Goal: Information Seeking & Learning: Learn about a topic

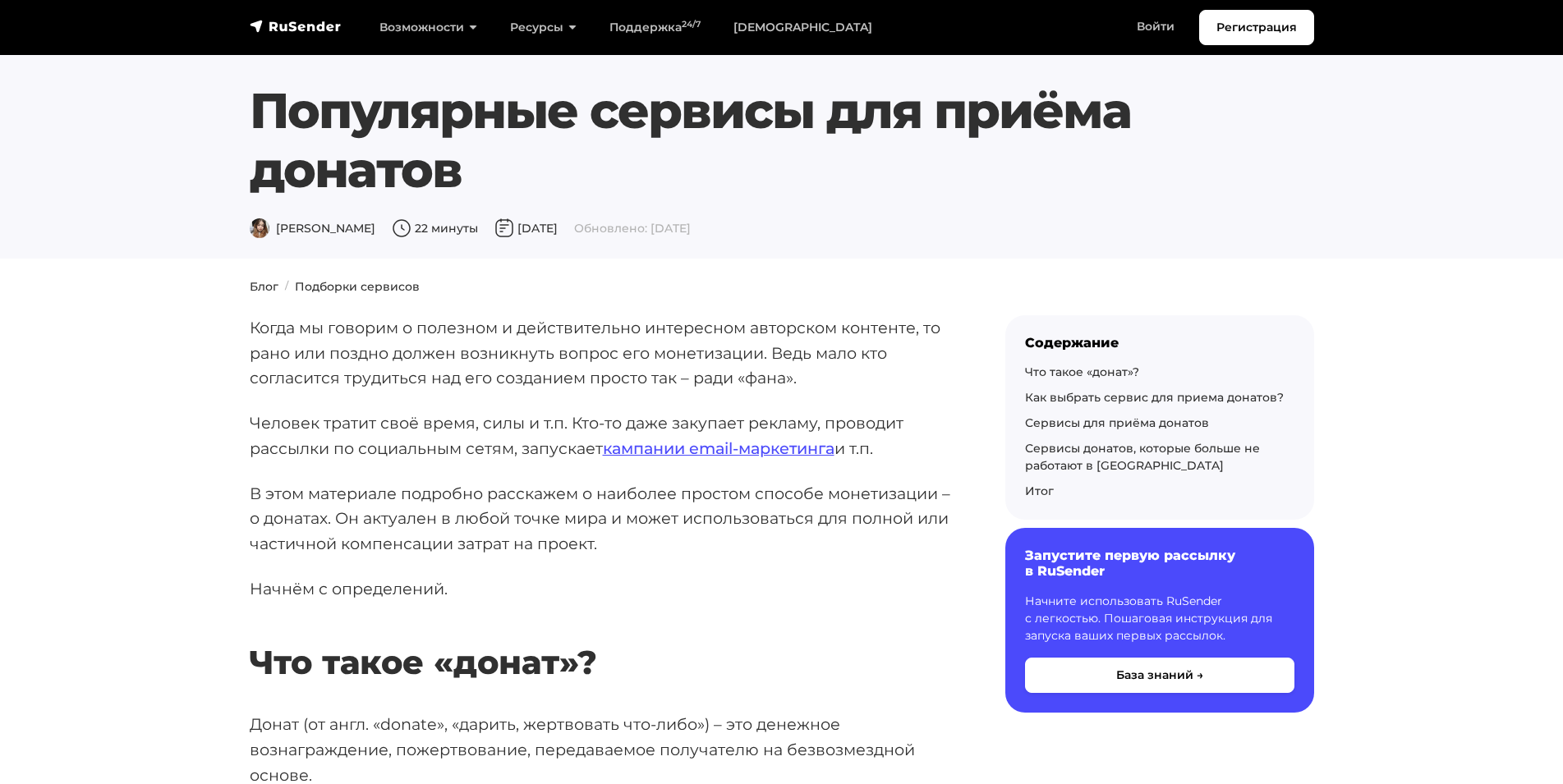
click at [421, 174] on h1 "Популярные сервисы для приёма донатов" at bounding box center [737, 140] width 974 height 118
click at [420, 130] on h1 "Популярные сервисы для приёма донатов" at bounding box center [737, 140] width 974 height 118
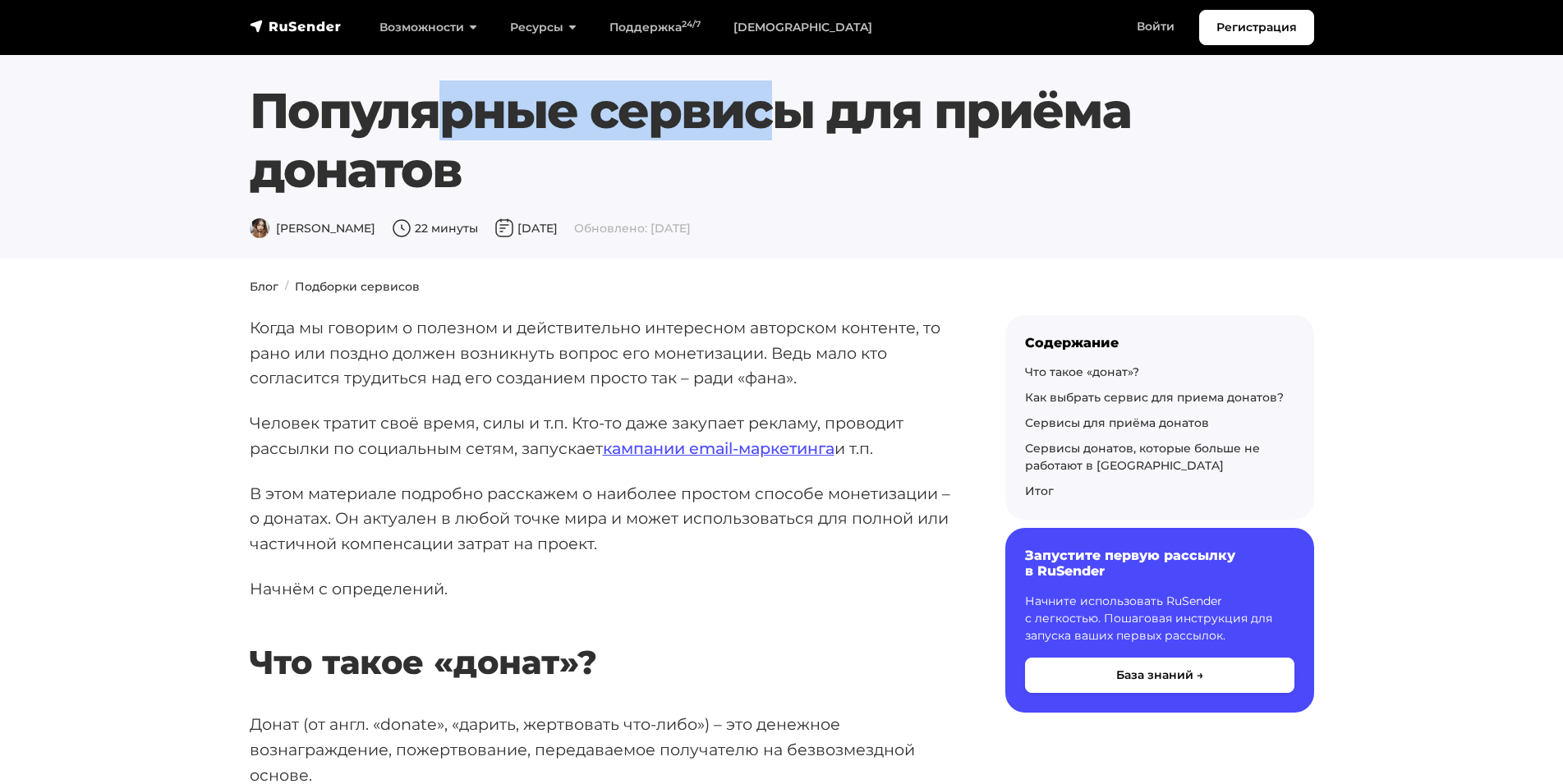
click at [420, 130] on h1 "Популярные сервисы для приёма донатов" at bounding box center [737, 140] width 974 height 118
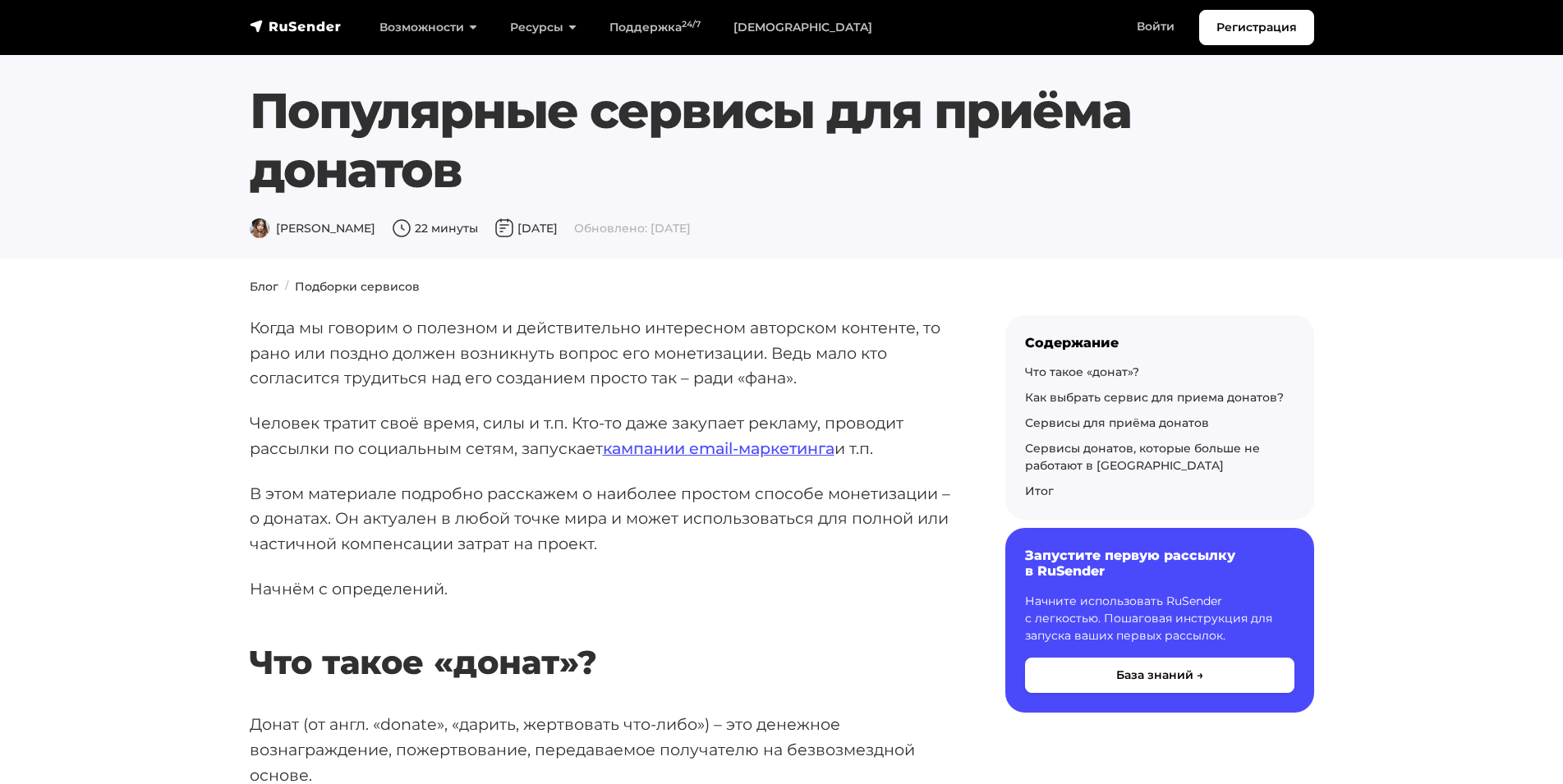
click at [317, 170] on h1 "Популярные сервисы для приёма донатов" at bounding box center [737, 140] width 974 height 118
click at [373, 131] on h1 "Популярные сервисы для приёма донатов" at bounding box center [737, 140] width 974 height 118
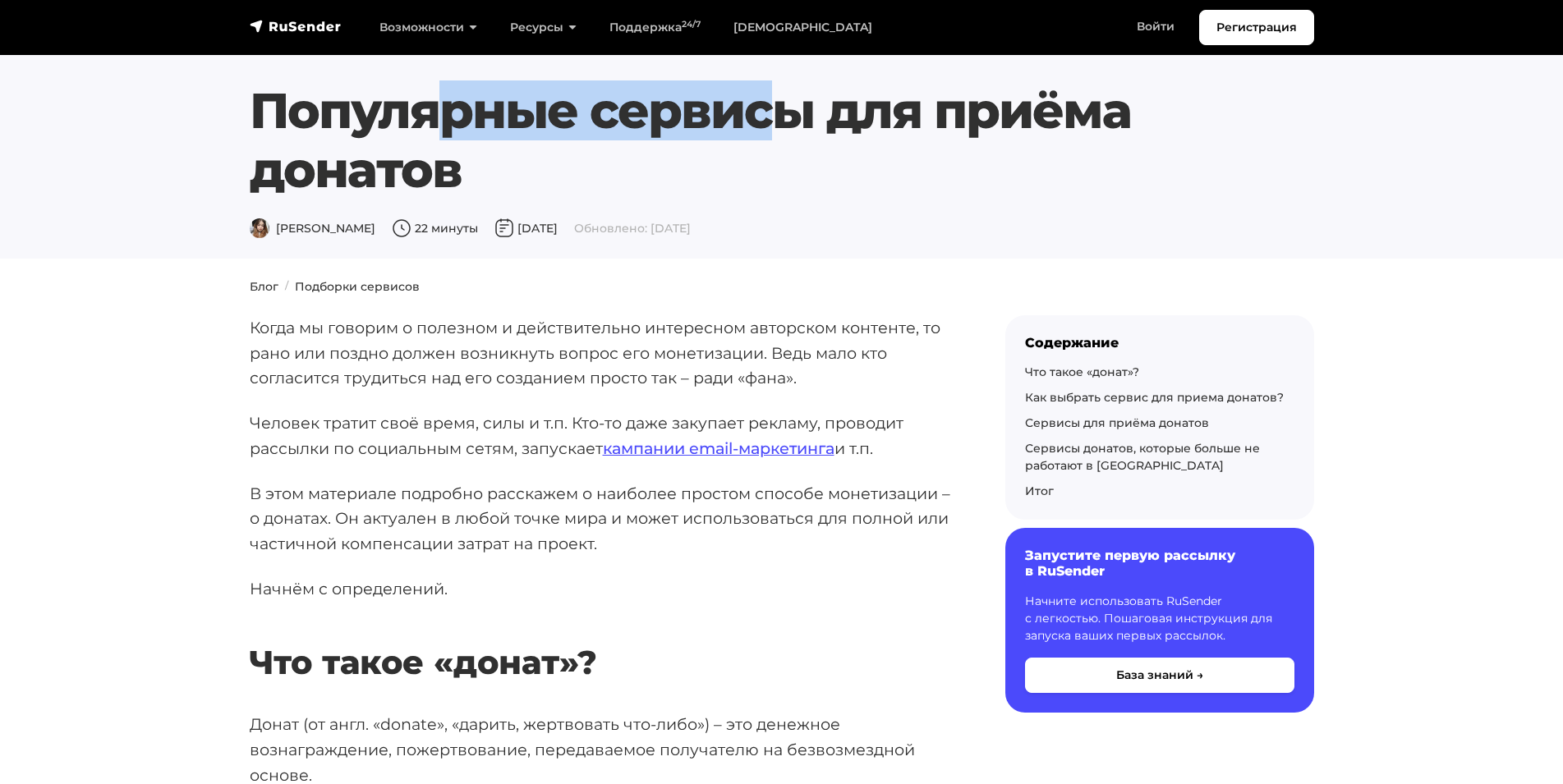
click at [373, 131] on h1 "Популярные сервисы для приёма донатов" at bounding box center [737, 140] width 974 height 118
click at [463, 122] on h1 "Популярные сервисы для приёма донатов" at bounding box center [737, 140] width 974 height 118
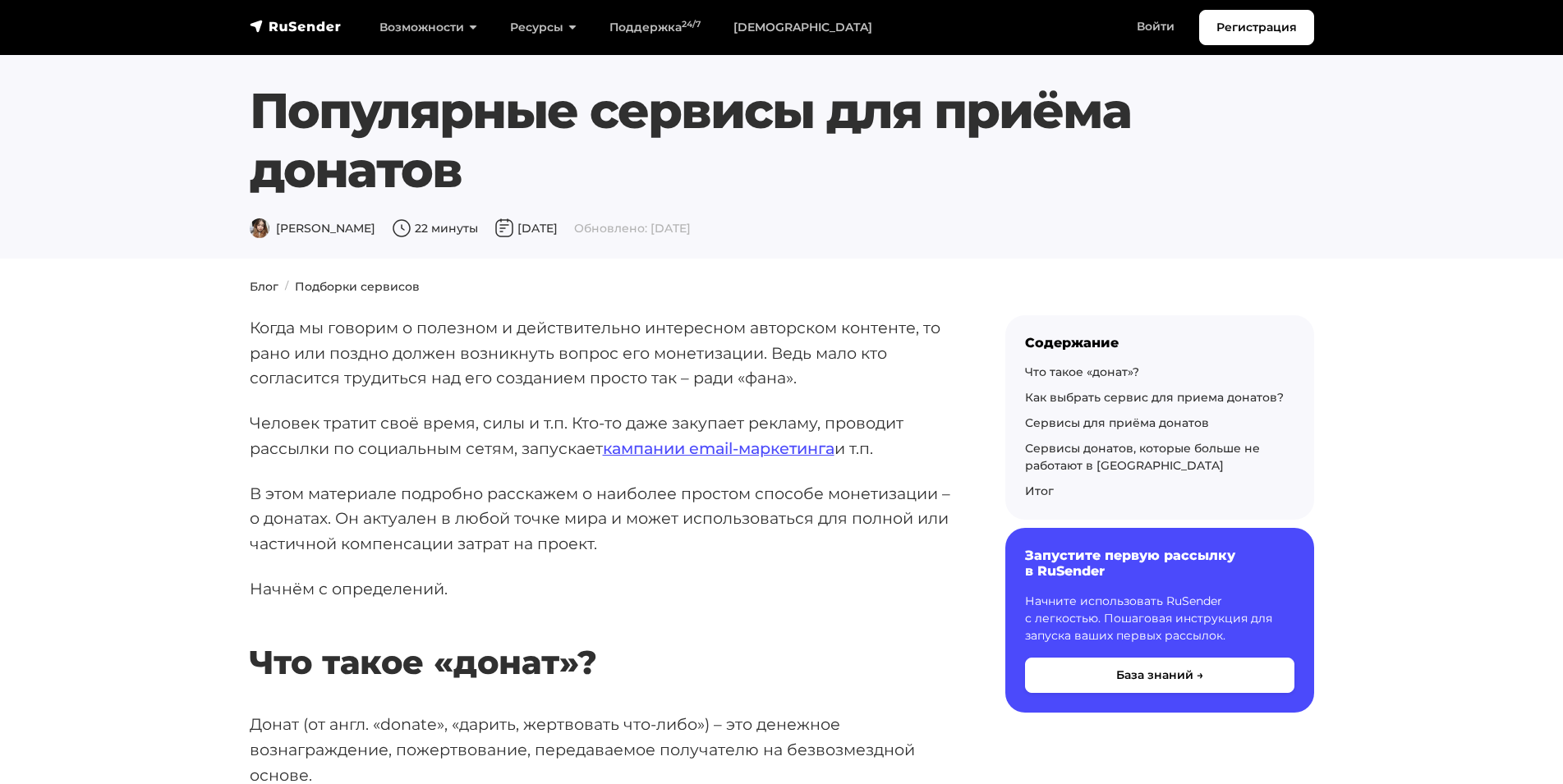
click at [463, 120] on h1 "Популярные сервисы для приёма донатов" at bounding box center [737, 140] width 974 height 118
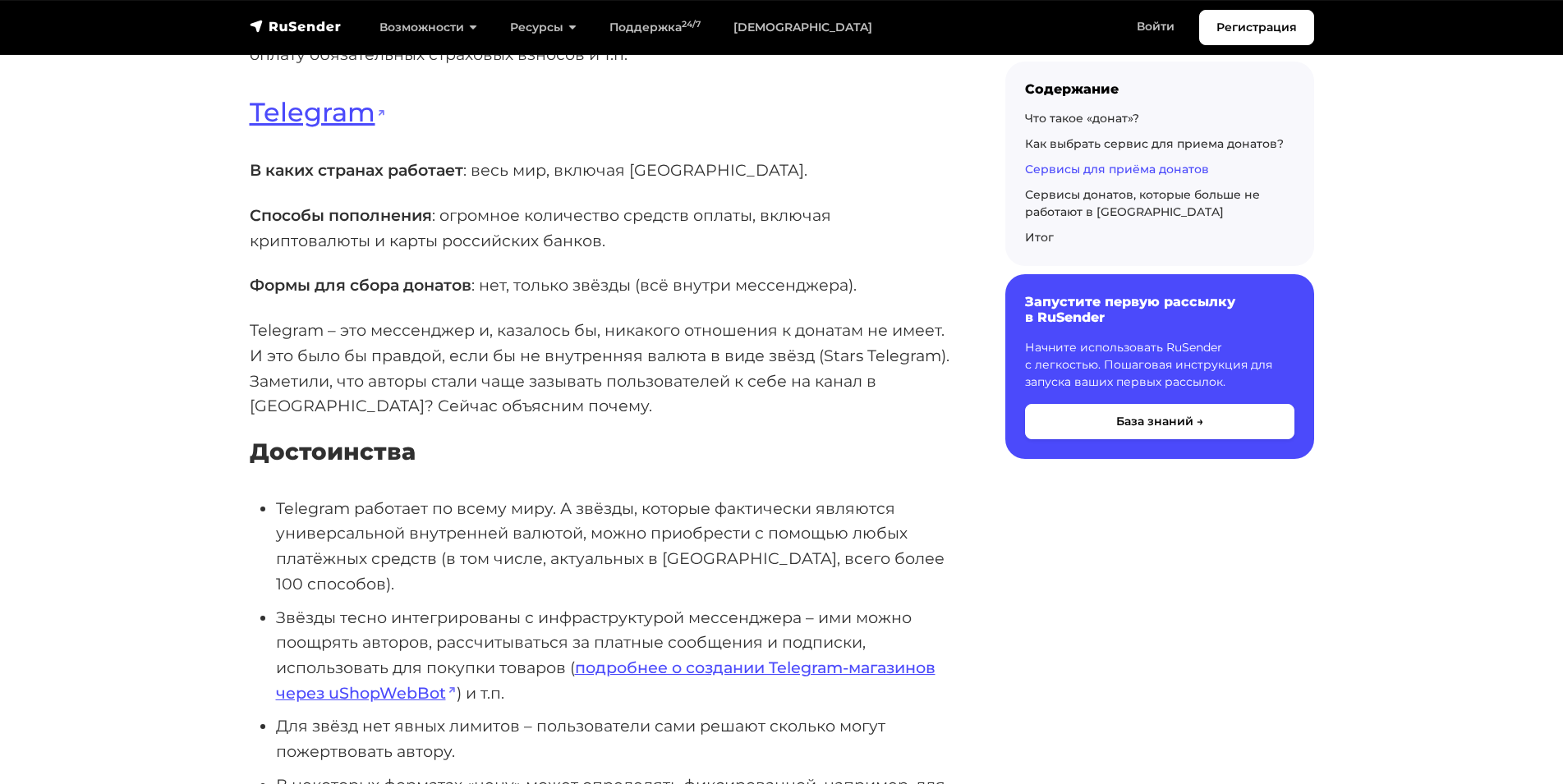
scroll to position [4774, 0]
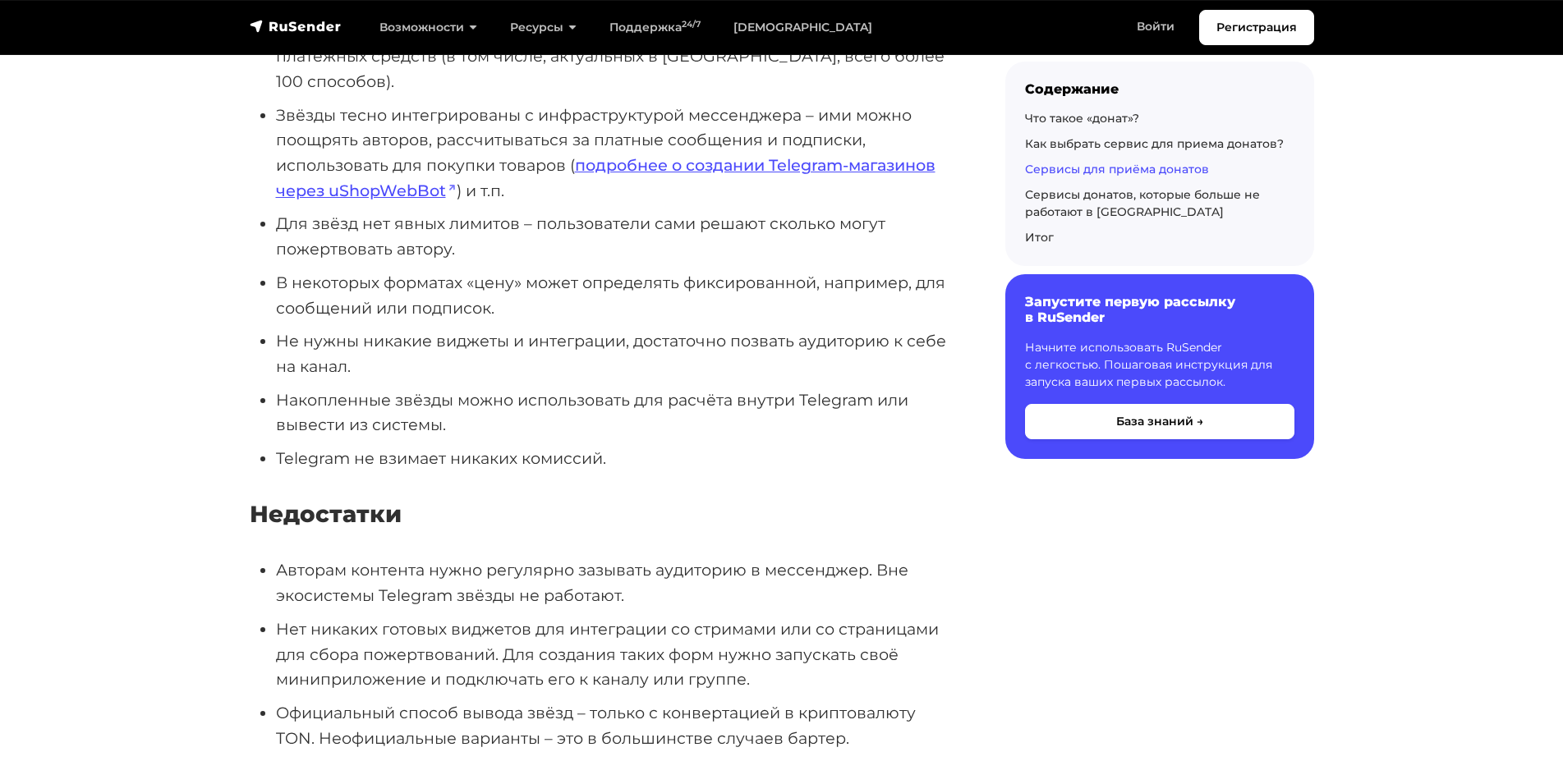
click at [367, 446] on li "Telegram не взимает никаких комиссий." at bounding box center [614, 459] width 677 height 26
click at [371, 446] on li "Telegram не взимает никаких комиссий." at bounding box center [614, 459] width 677 height 26
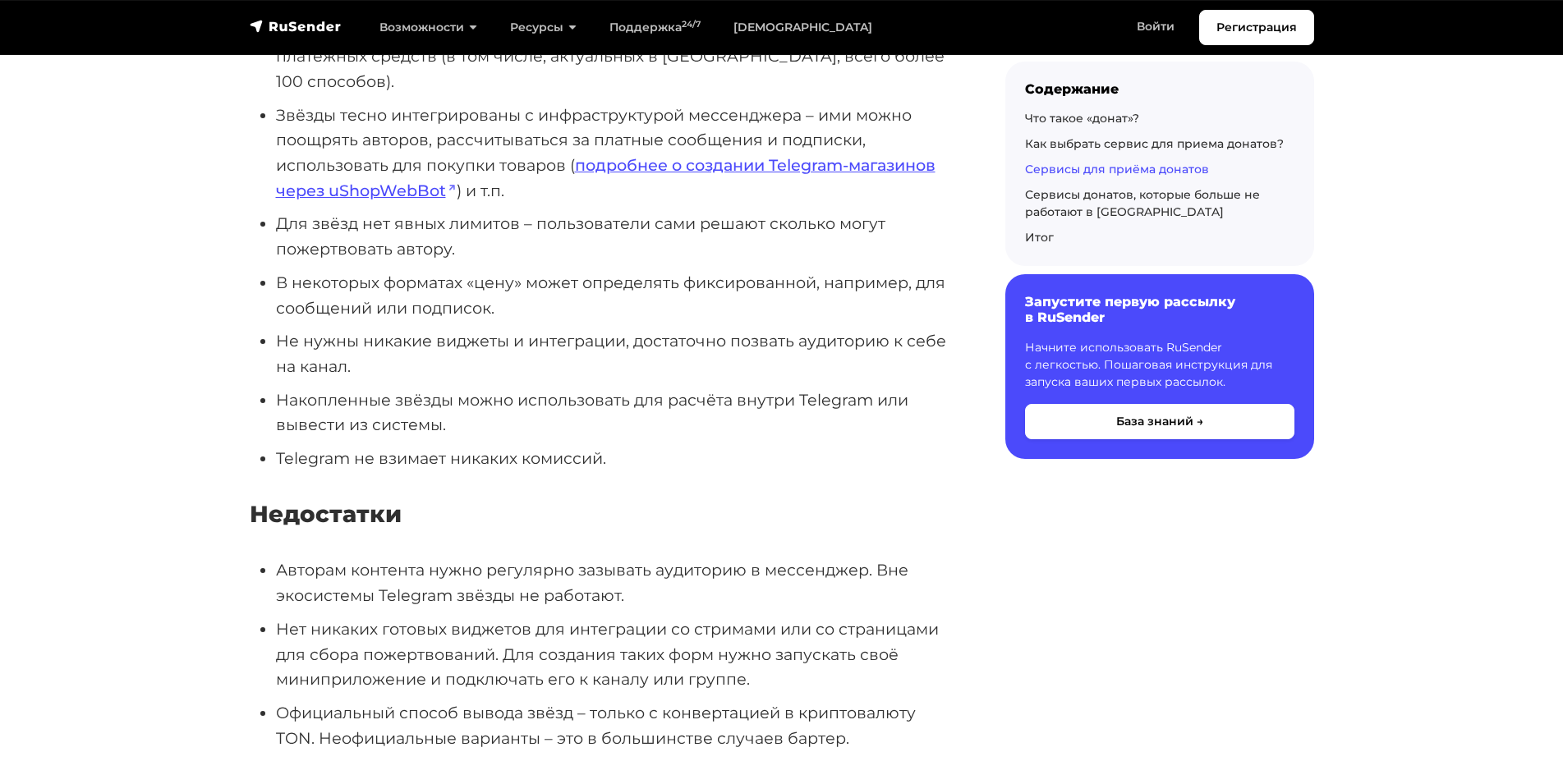
click at [368, 396] on li "Накопленные звёзды можно использовать для расчёта внутри Telegram или вывести и…" at bounding box center [614, 412] width 677 height 50
click at [367, 396] on li "Накопленные звёзды можно использовать для расчёта внутри Telegram или вывести и…" at bounding box center [614, 412] width 677 height 50
click at [366, 396] on li "Накопленные звёзды можно использовать для расчёта внутри Telegram или вывести и…" at bounding box center [614, 412] width 677 height 50
click at [361, 387] on li "Накопленные звёзды можно использовать для расчёта внутри Telegram или вывести и…" at bounding box center [614, 412] width 677 height 50
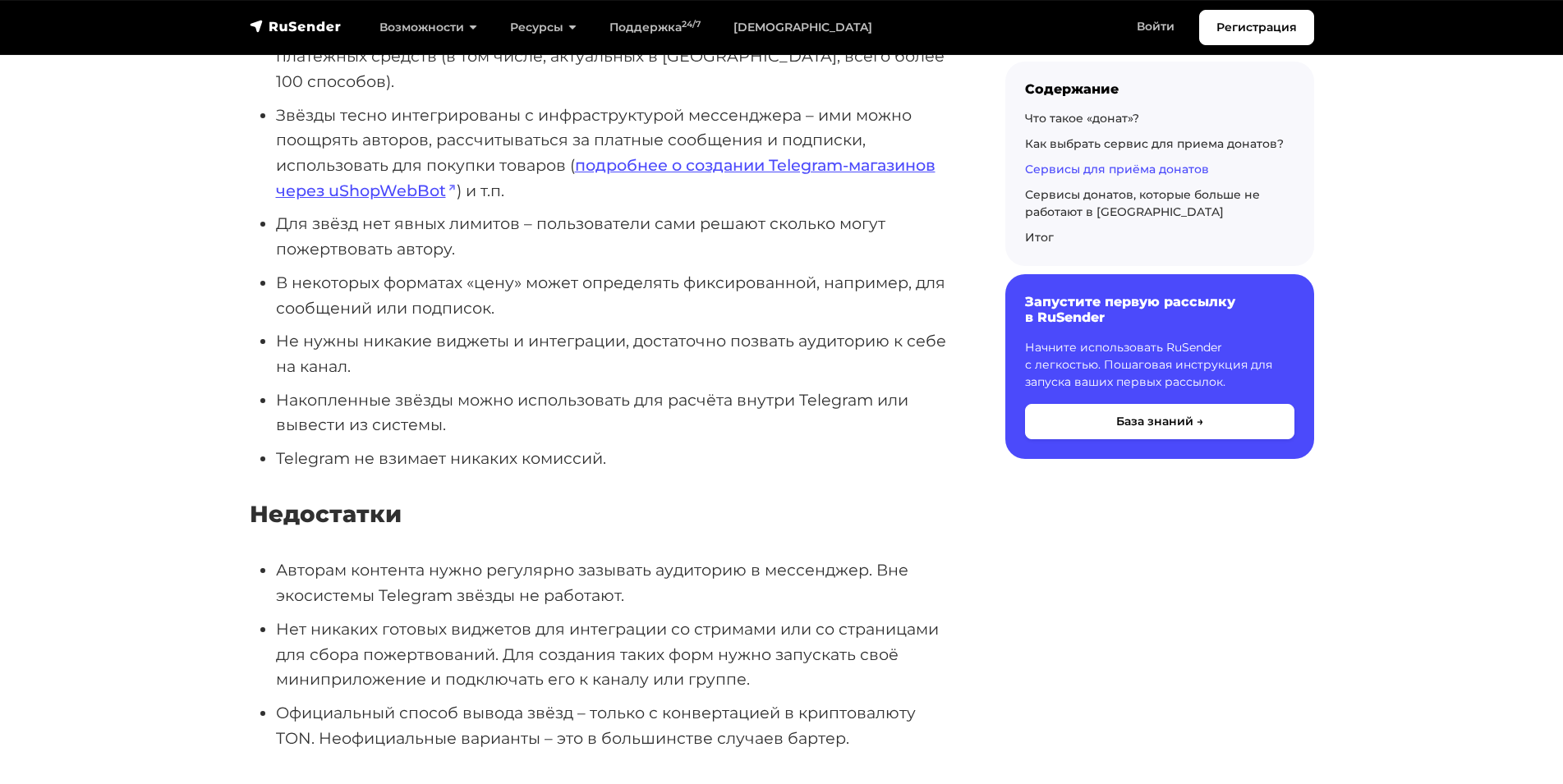
click at [361, 387] on li "Накопленные звёзды можно использовать для расчёта внутри Telegram или вывести и…" at bounding box center [614, 412] width 677 height 50
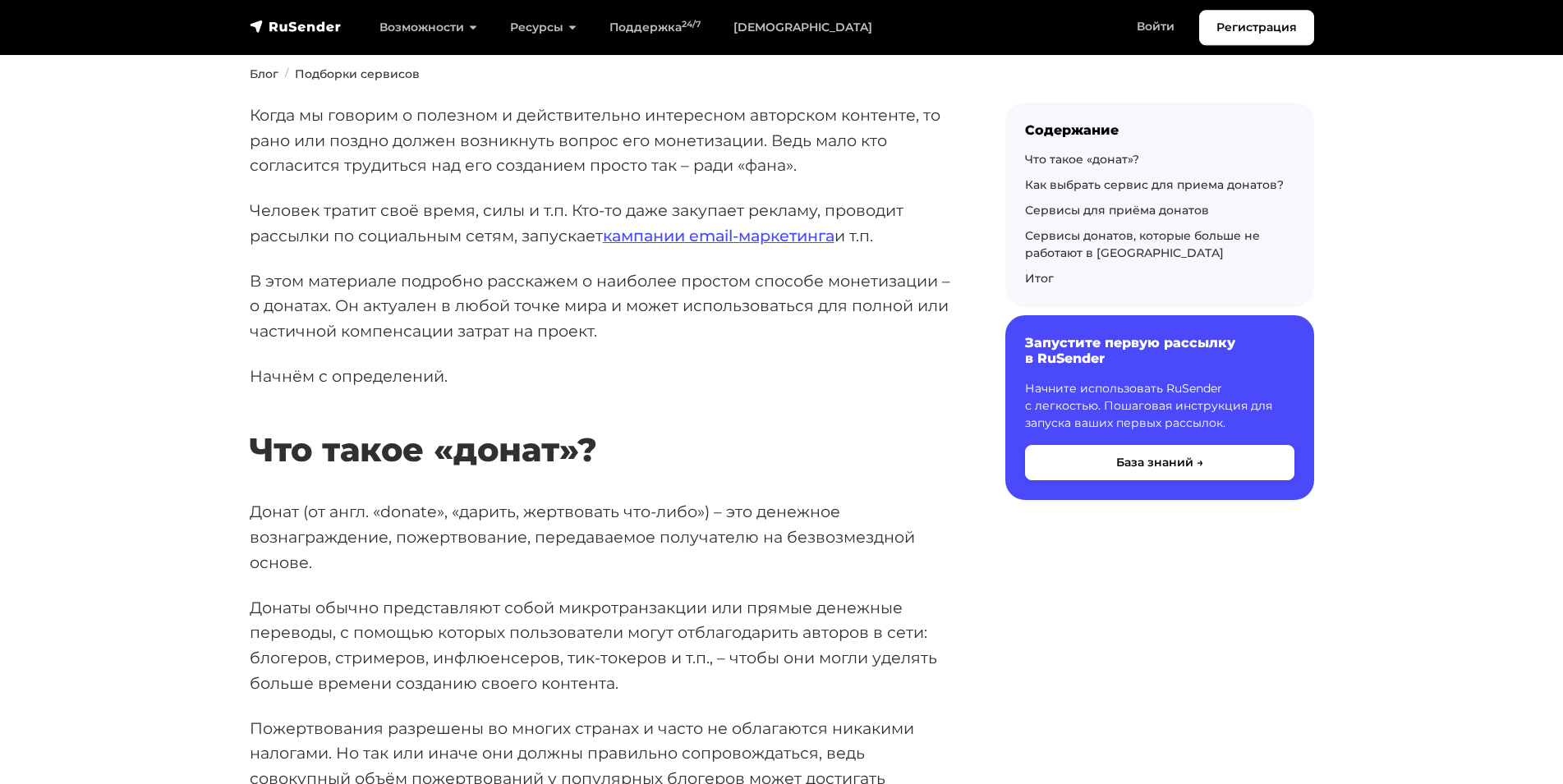
scroll to position [0, 0]
